Goal: Find specific page/section: Find specific page/section

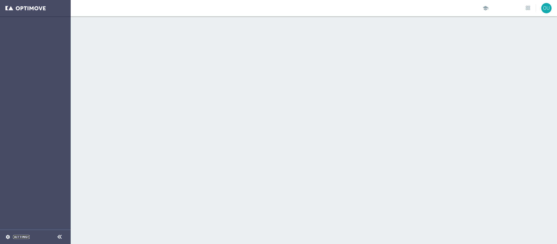
click at [22, 235] on link "Settings" at bounding box center [21, 236] width 17 height 3
click at [25, 235] on link "Settings" at bounding box center [21, 236] width 17 height 3
click at [25, 236] on link "Settings" at bounding box center [21, 236] width 17 height 3
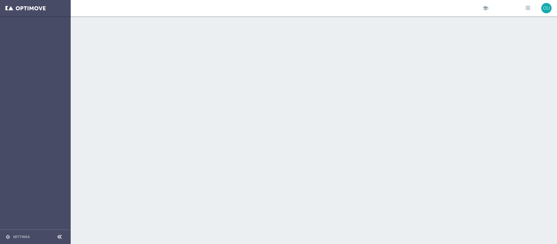
click at [60, 237] on icon at bounding box center [59, 237] width 7 height 7
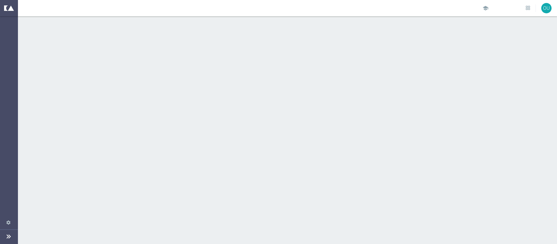
click at [12, 238] on icon at bounding box center [8, 236] width 7 height 7
